Goal: Check status: Check status

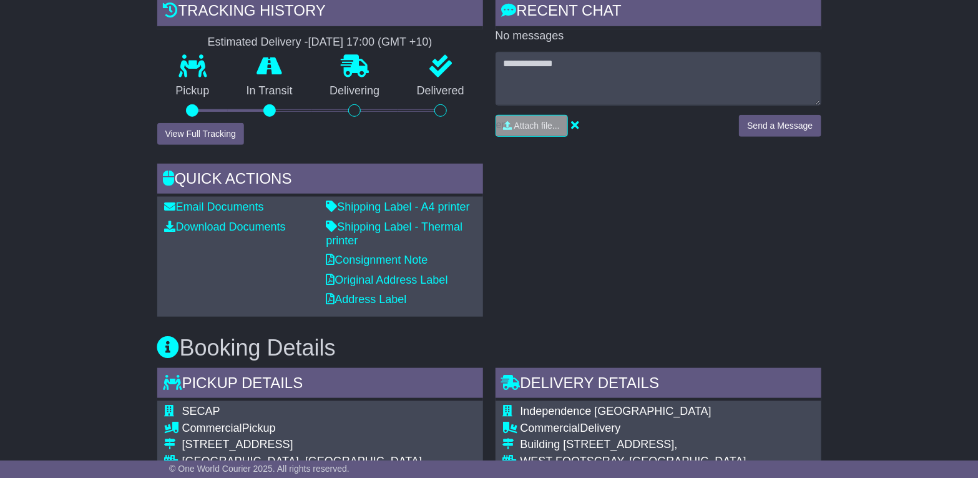
scroll to position [306, 0]
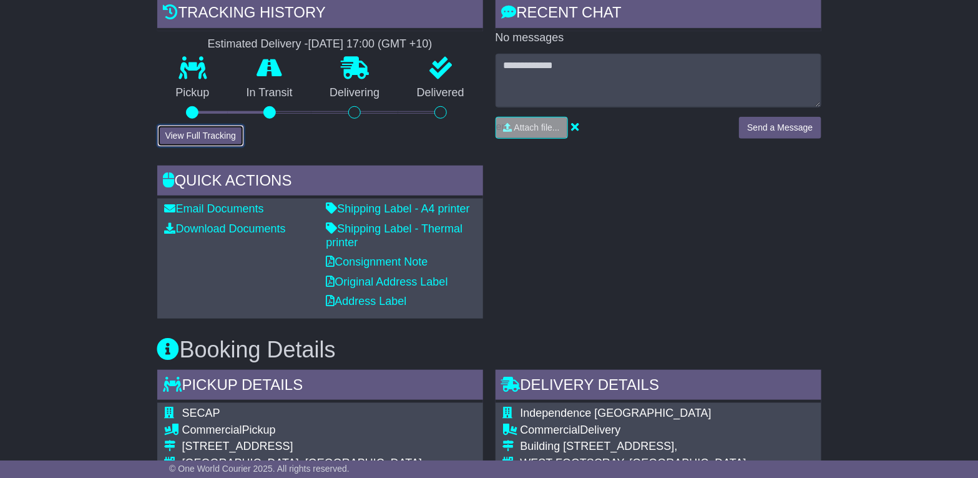
click at [206, 129] on button "View Full Tracking" at bounding box center [200, 136] width 87 height 22
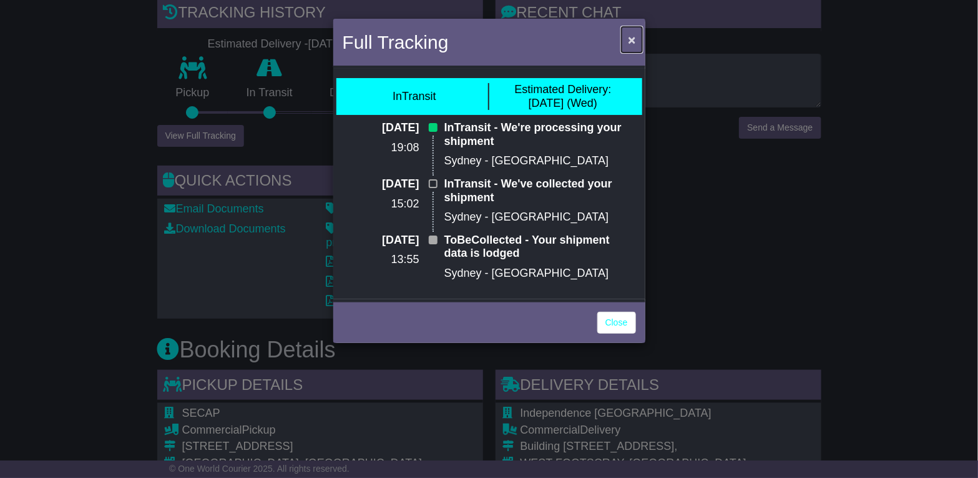
click at [633, 44] on span "×" at bounding box center [631, 39] width 7 height 14
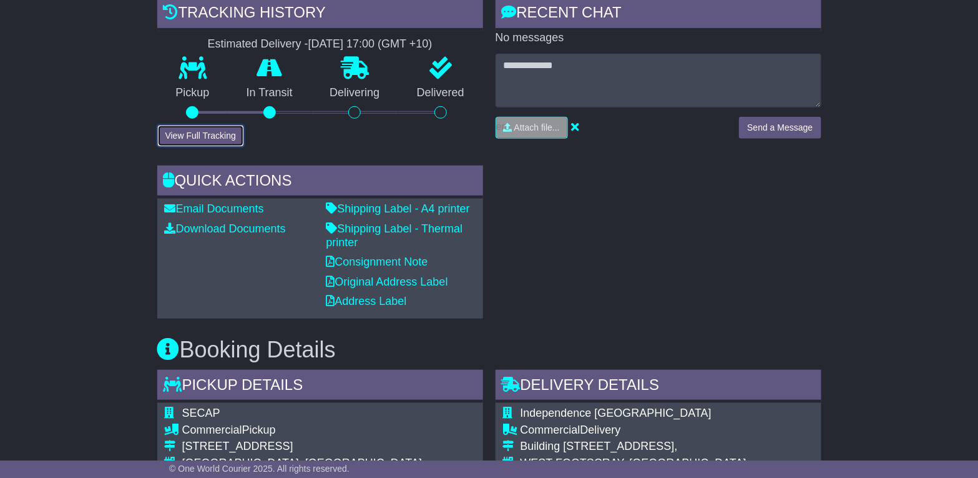
scroll to position [0, 0]
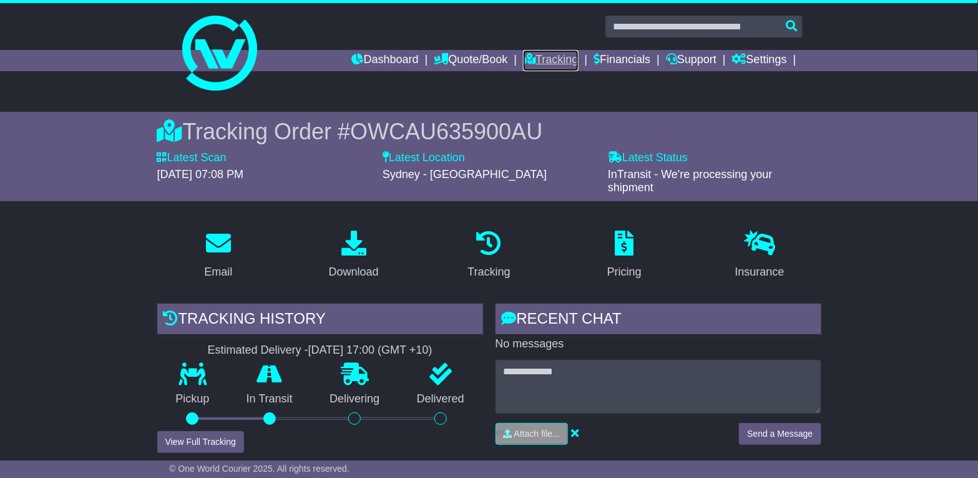
click at [541, 55] on link "Tracking" at bounding box center [550, 60] width 55 height 21
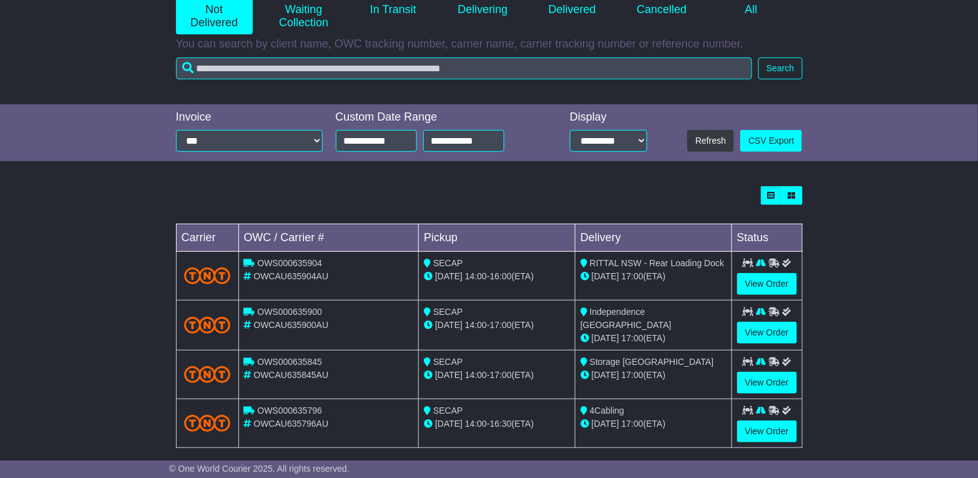
scroll to position [187, 0]
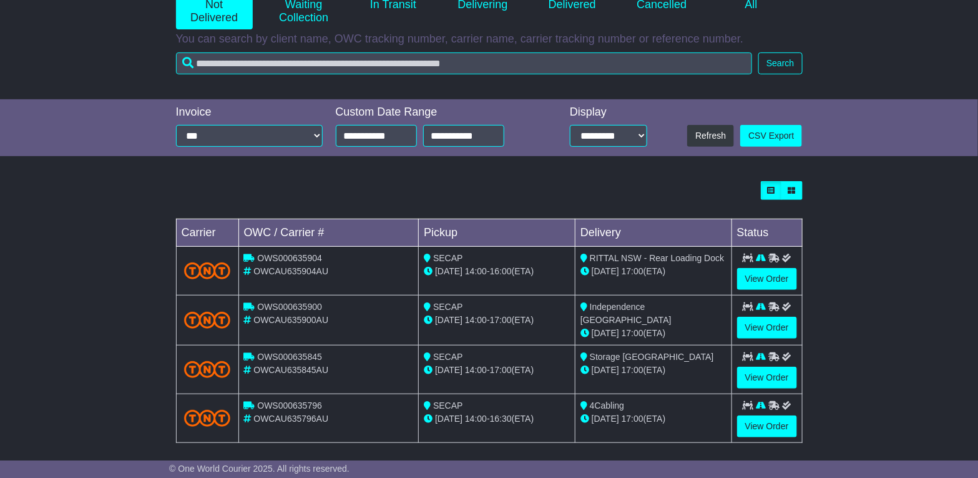
click at [626, 311] on div "Independence [GEOGRAPHIC_DATA]" at bounding box center [654, 313] width 146 height 26
click at [757, 327] on link "View Order" at bounding box center [767, 328] width 60 height 22
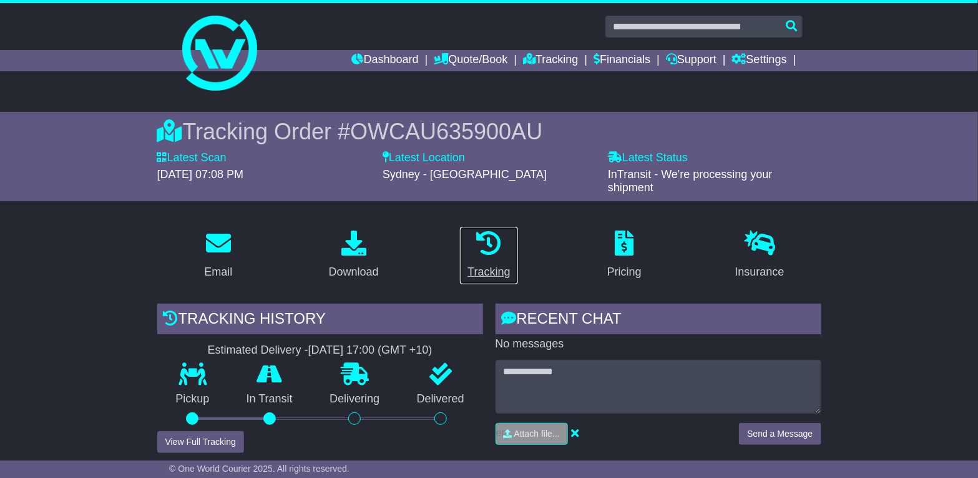
click at [494, 238] on icon at bounding box center [488, 242] width 25 height 25
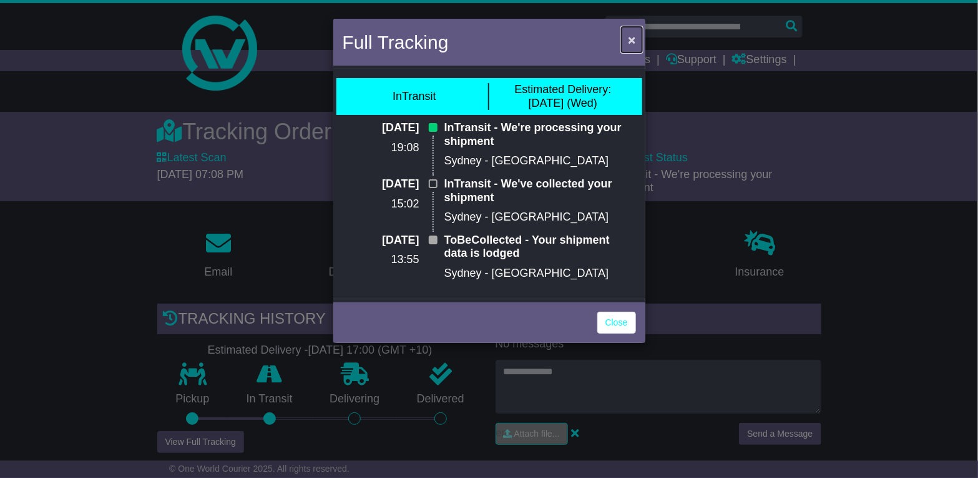
click at [630, 42] on span "×" at bounding box center [631, 39] width 7 height 14
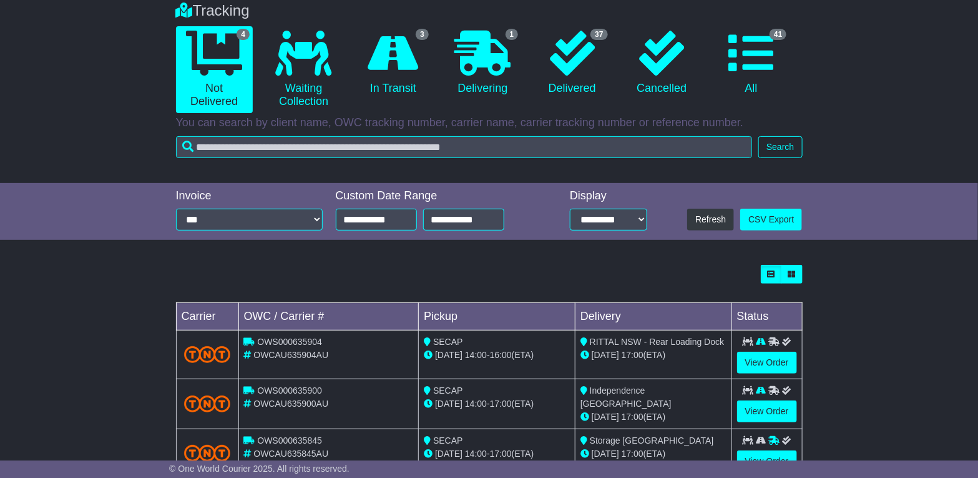
scroll to position [102, 0]
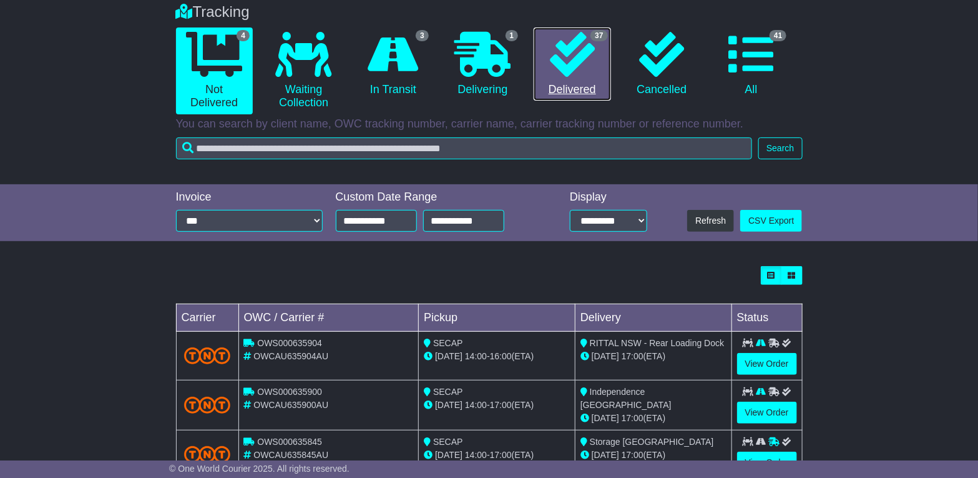
click at [586, 53] on icon at bounding box center [572, 54] width 45 height 45
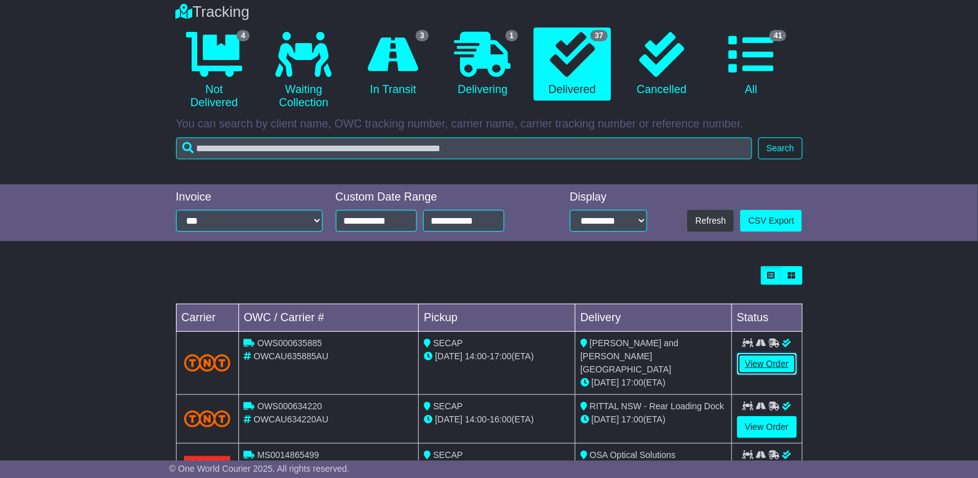
click at [758, 363] on link "View Order" at bounding box center [767, 364] width 60 height 22
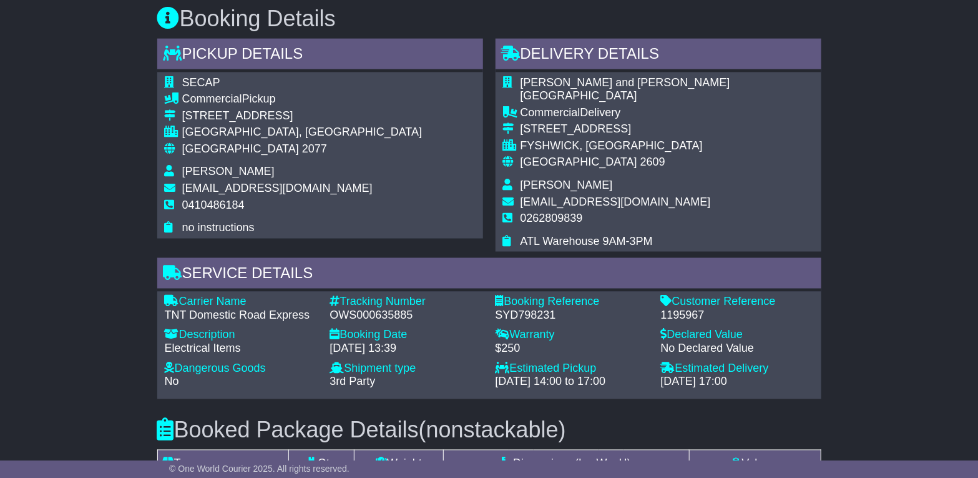
scroll to position [687, 0]
